Goal: Navigation & Orientation: Understand site structure

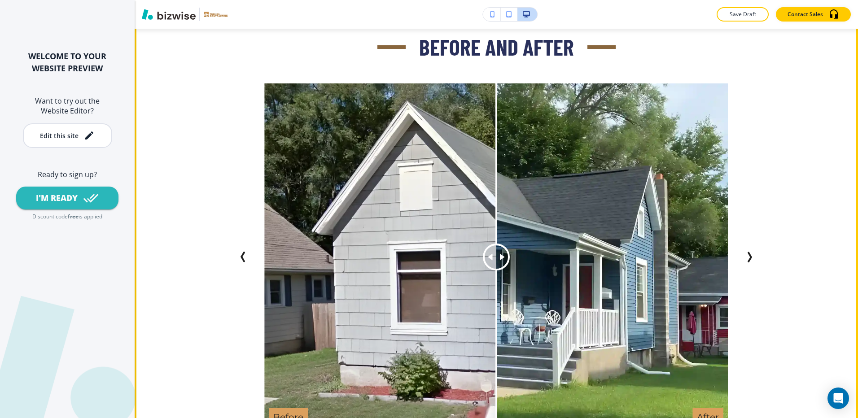
scroll to position [1706, 0]
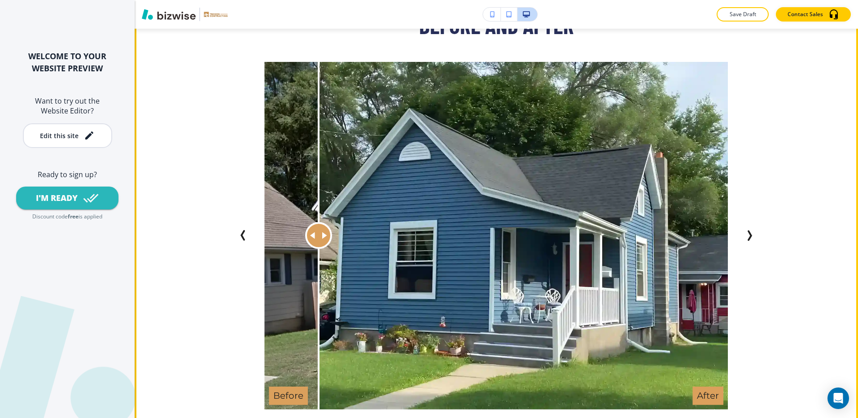
drag, startPoint x: 498, startPoint y: 228, endPoint x: 298, endPoint y: 250, distance: 201.4
click at [319, 250] on div at bounding box center [319, 236] width 0 height 348
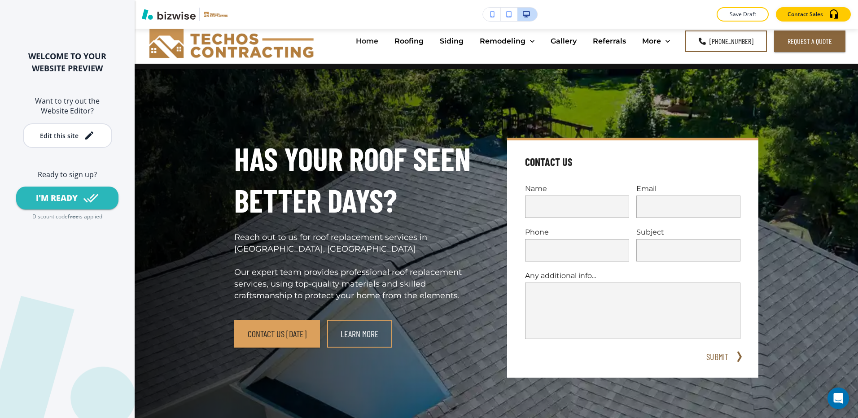
scroll to position [0, 0]
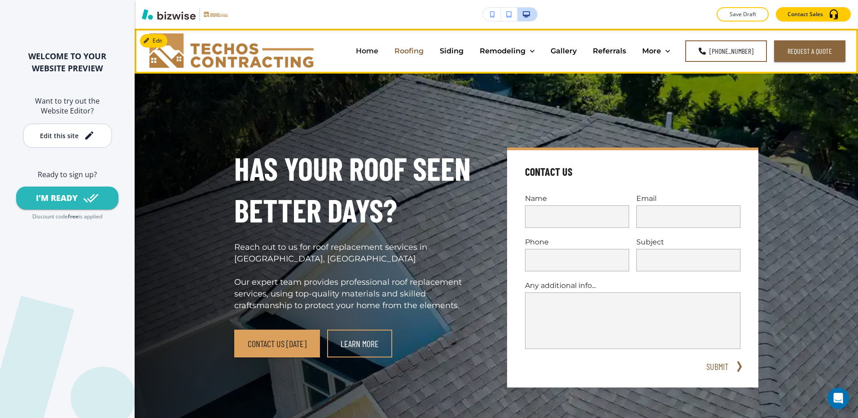
click at [416, 51] on p "Roofing" at bounding box center [409, 51] width 29 height 10
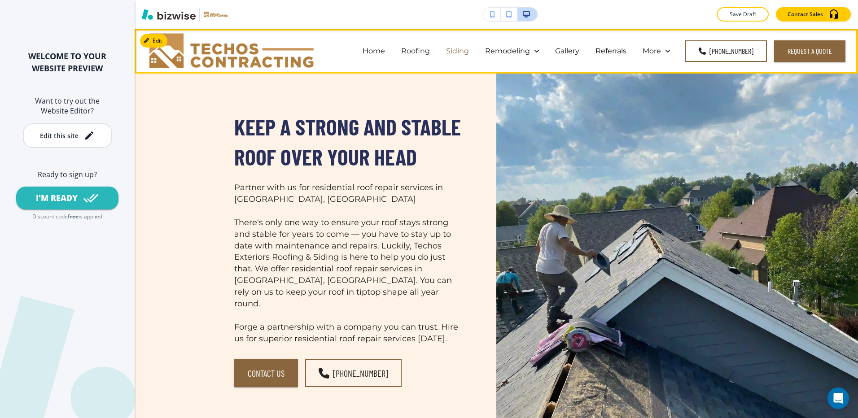
click at [452, 48] on p "Siding" at bounding box center [457, 51] width 23 height 10
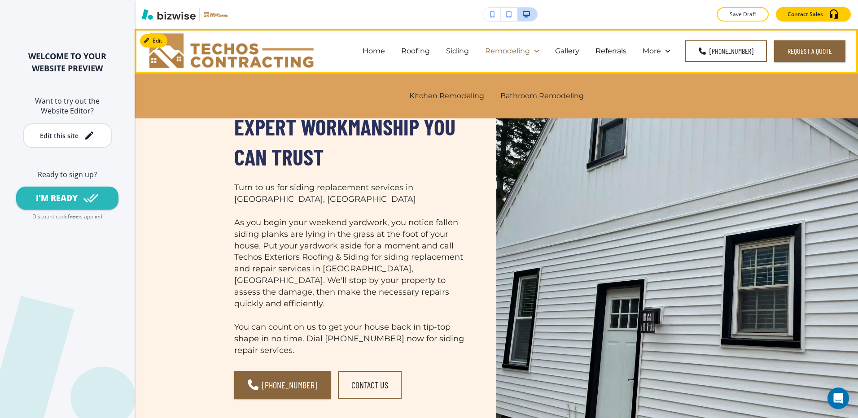
click at [530, 50] on p "Remodeling" at bounding box center [507, 51] width 45 height 10
click at [520, 51] on p "Remodeling" at bounding box center [507, 51] width 45 height 10
click at [470, 98] on p "Kitchen Remodeling" at bounding box center [446, 96] width 75 height 10
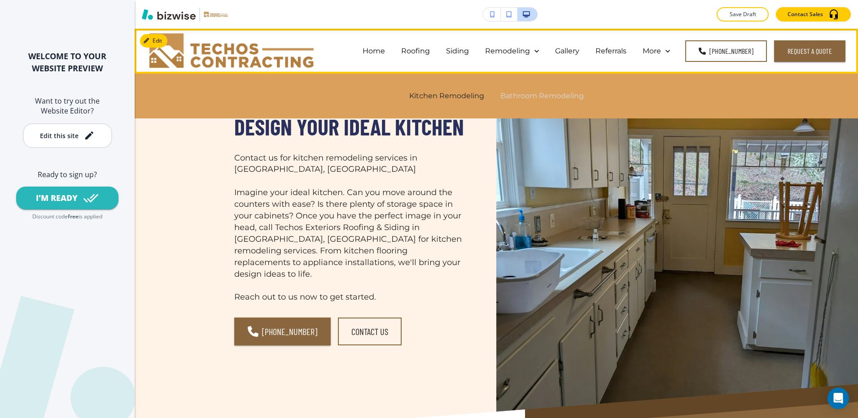
click at [527, 96] on p "Bathroom Remodeling" at bounding box center [542, 96] width 83 height 10
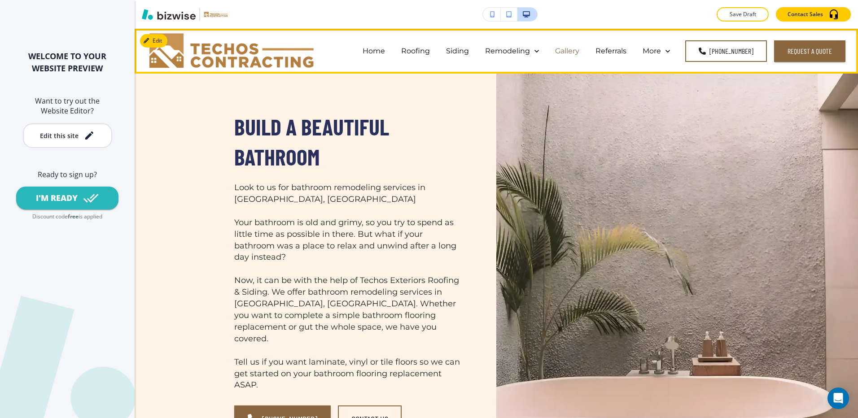
click at [577, 53] on p "Gallery" at bounding box center [567, 51] width 24 height 10
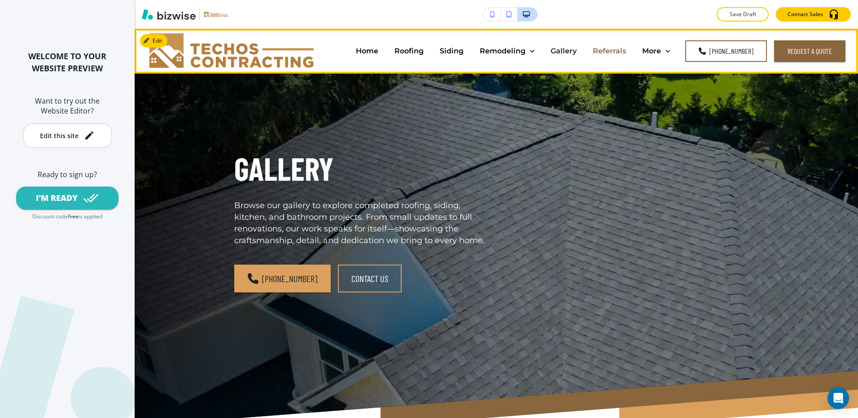
click at [624, 47] on p "Referrals" at bounding box center [609, 51] width 33 height 10
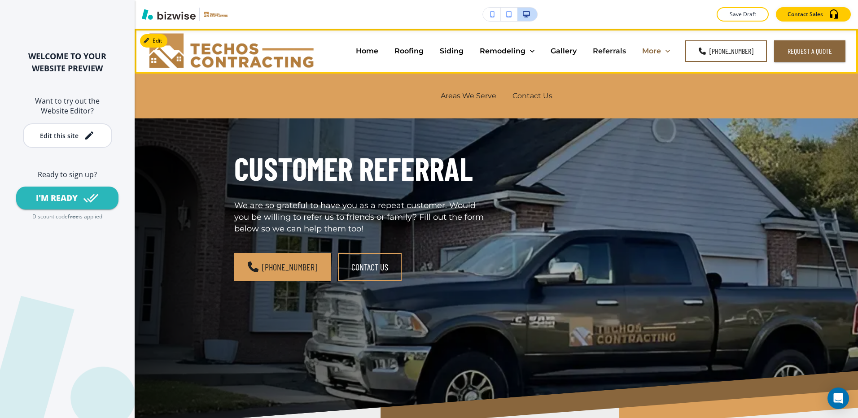
click at [659, 53] on p "More" at bounding box center [651, 51] width 19 height 10
click at [486, 98] on p "Areas We Serve" at bounding box center [469, 96] width 56 height 10
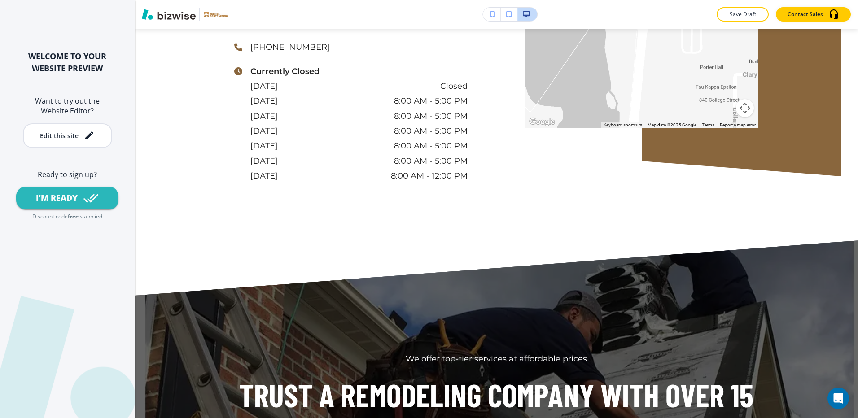
scroll to position [723, 0]
